Goal: Information Seeking & Learning: Understand process/instructions

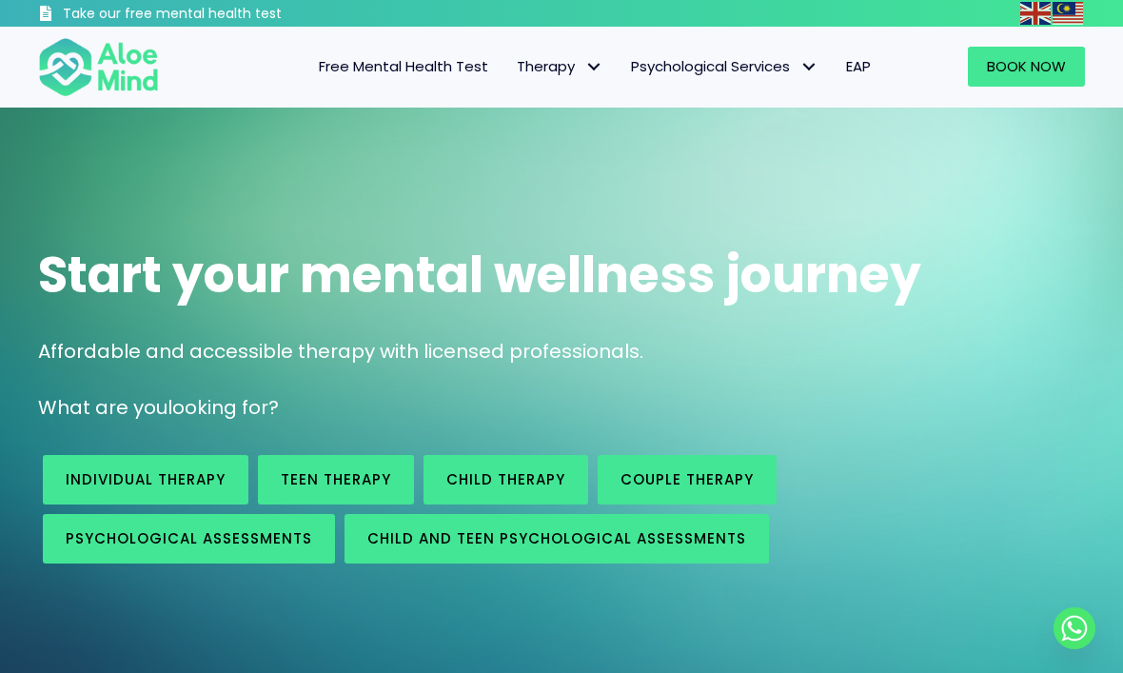
click at [866, 68] on span "EAP" at bounding box center [858, 66] width 25 height 20
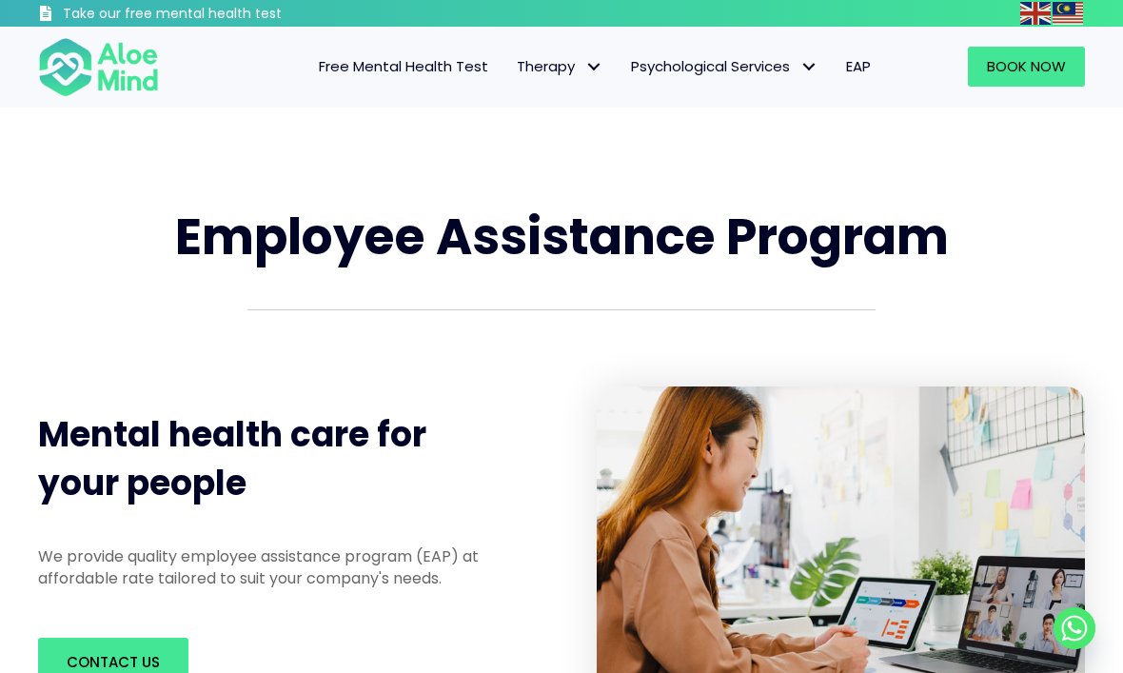
click at [0, 0] on span "Individual therapy" at bounding box center [0, 0] width 0 height 0
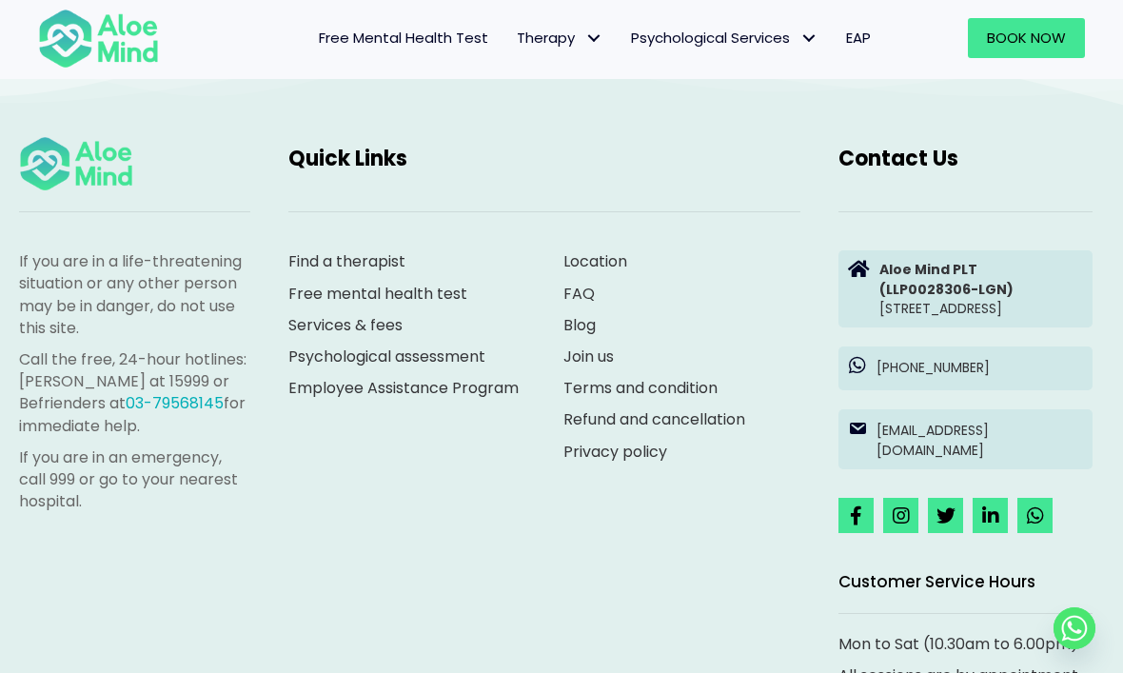
scroll to position [3213, 0]
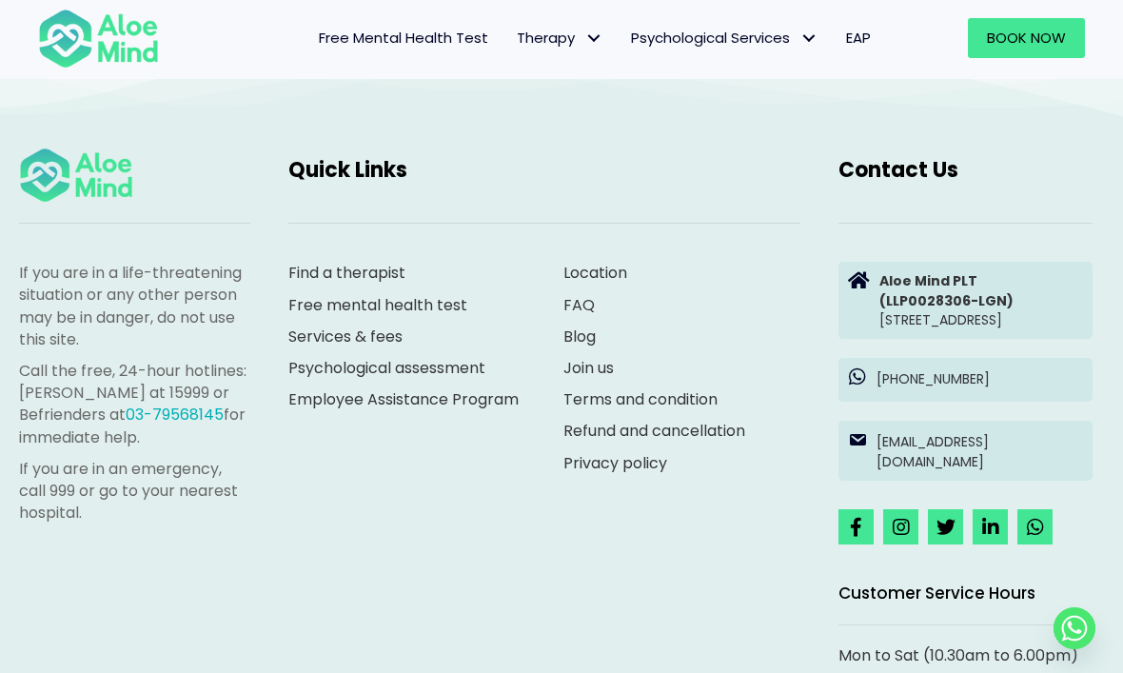
click at [692, 388] on link "Terms and condition" at bounding box center [640, 399] width 154 height 22
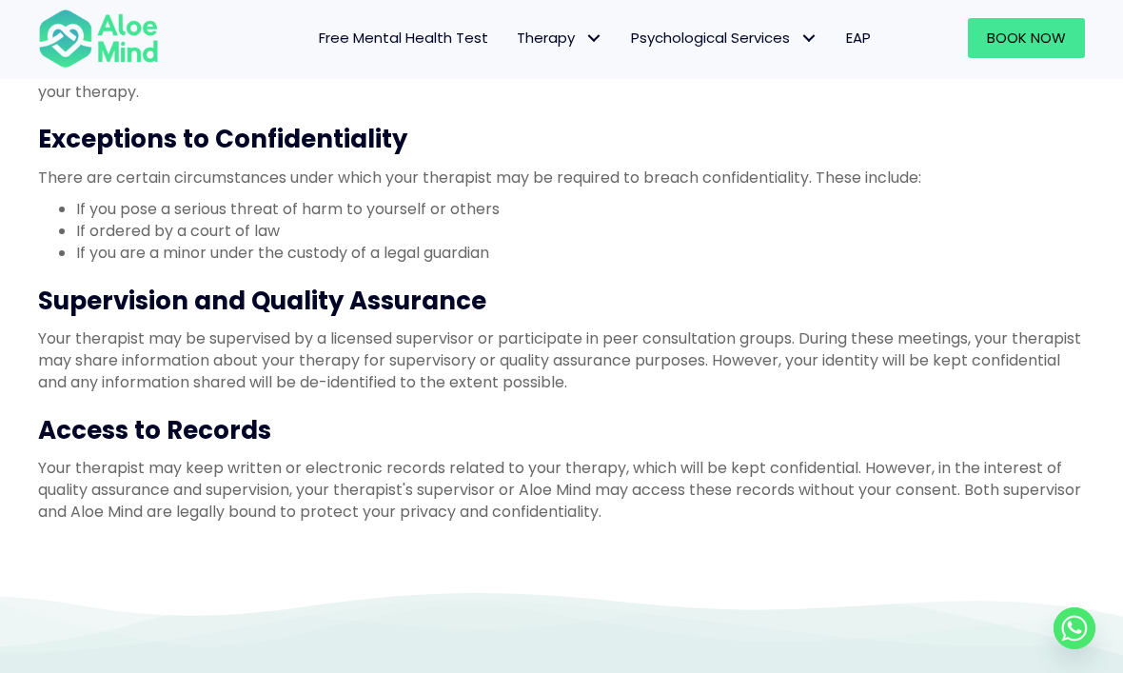
scroll to position [999, 0]
